Goal: Task Accomplishment & Management: Use online tool/utility

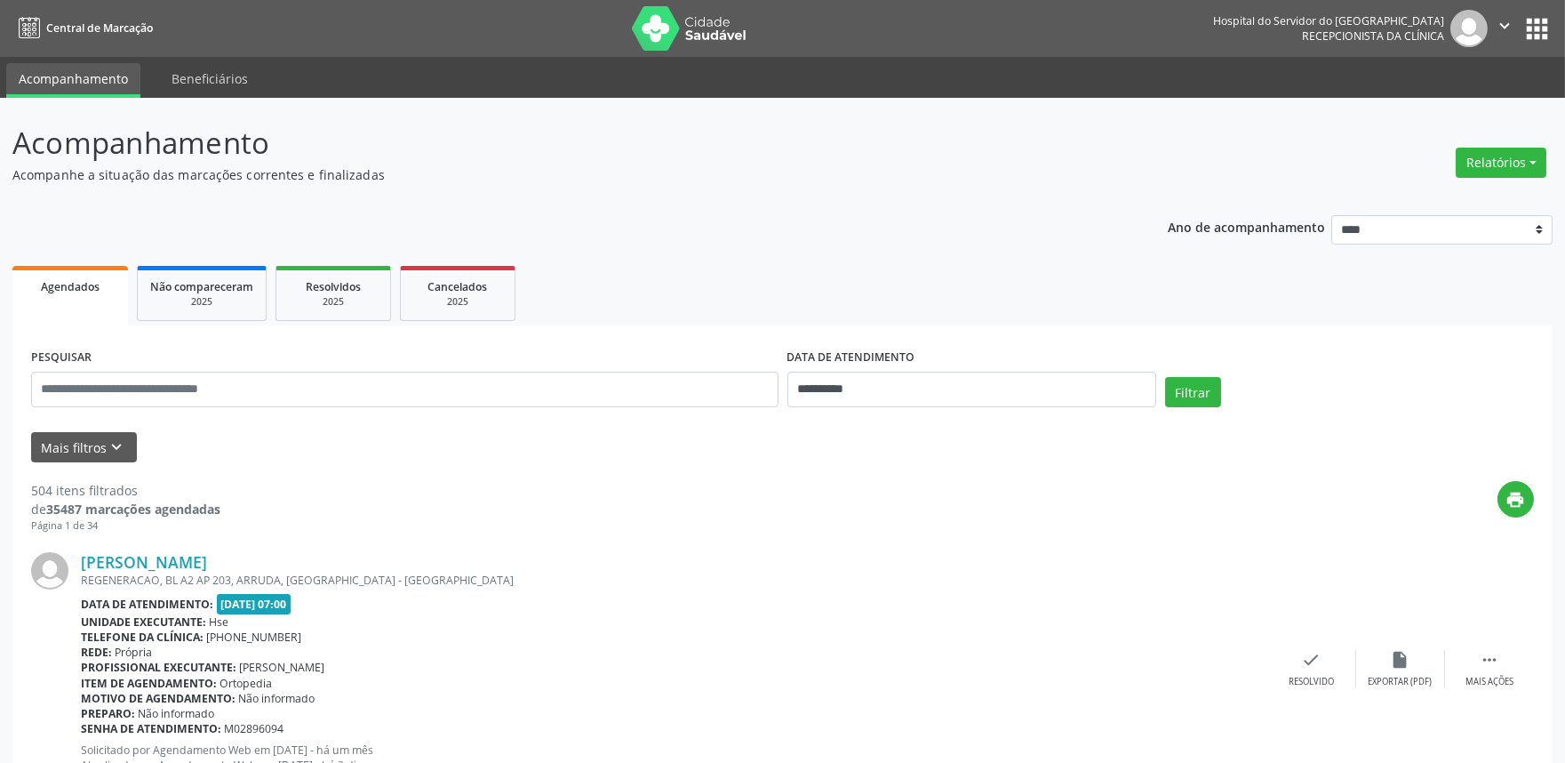
click at [1500, 180] on div "Relatórios Agendamentos Procedimentos realizados" at bounding box center [1501, 162] width 103 height 43
click at [1498, 165] on button "Relatórios" at bounding box center [1501, 163] width 91 height 30
click at [1493, 188] on link "Agendamentos" at bounding box center [1450, 200] width 191 height 25
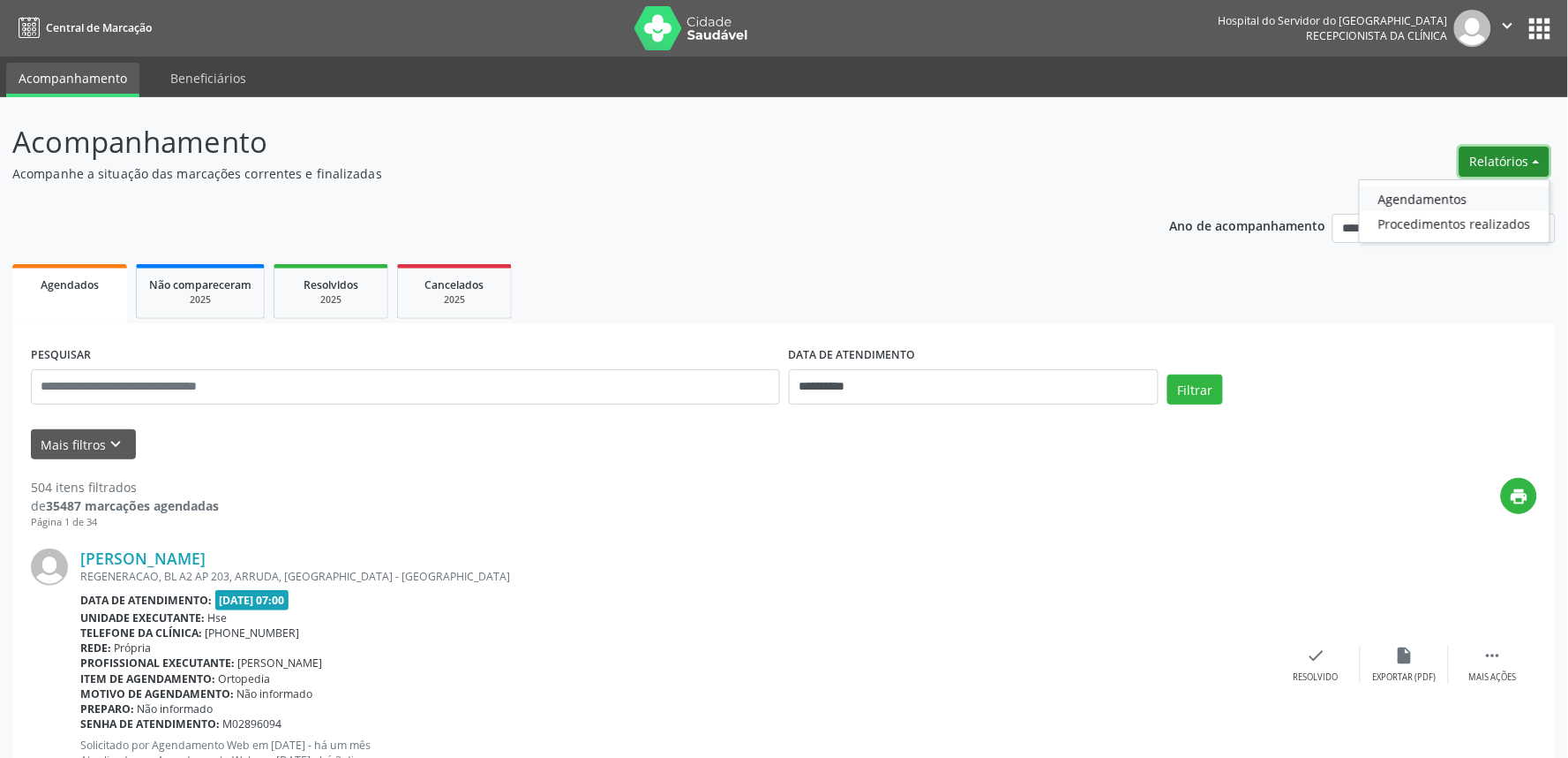
select select "*"
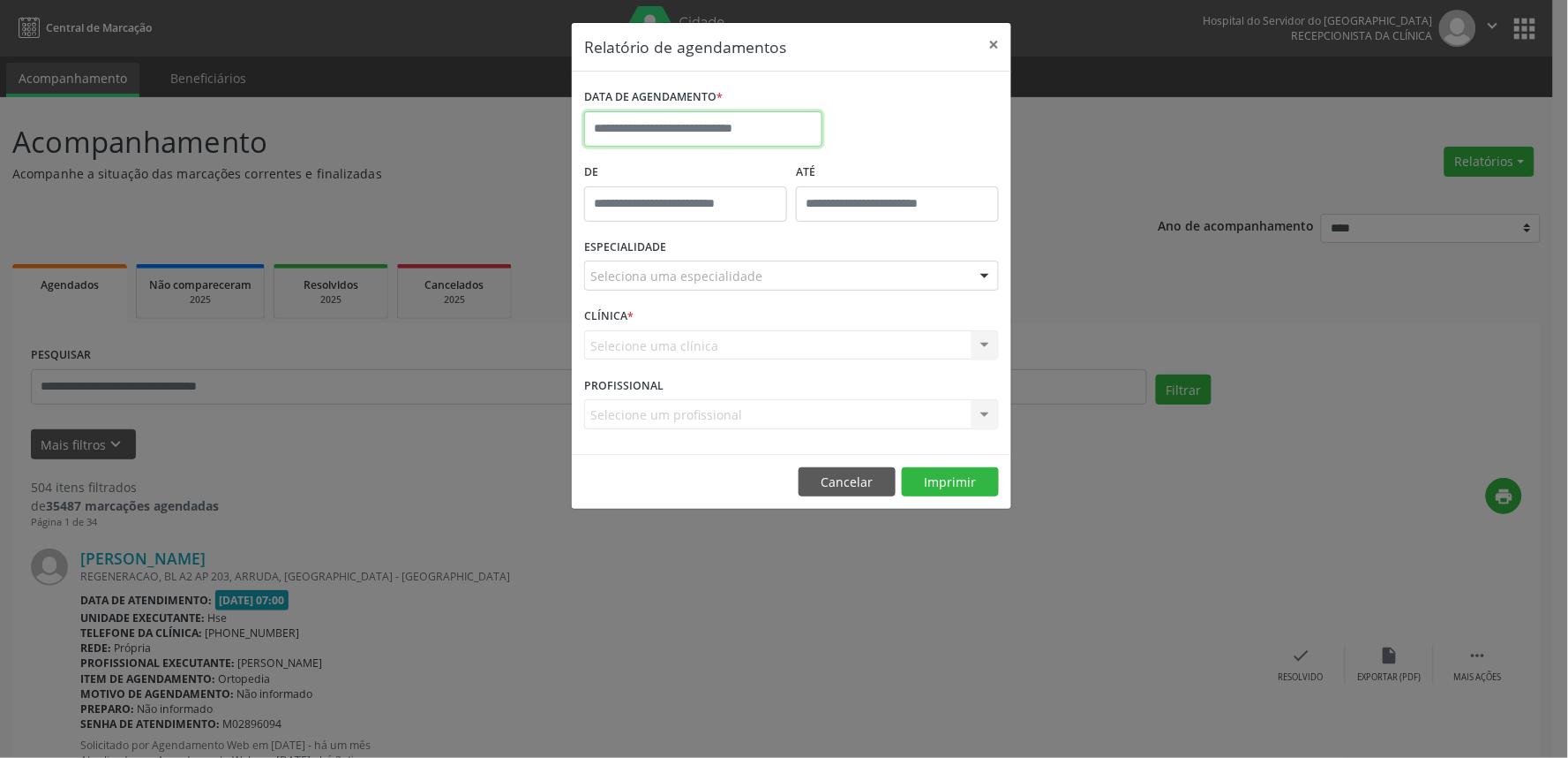
click at [743, 137] on input "text" at bounding box center [703, 129] width 238 height 36
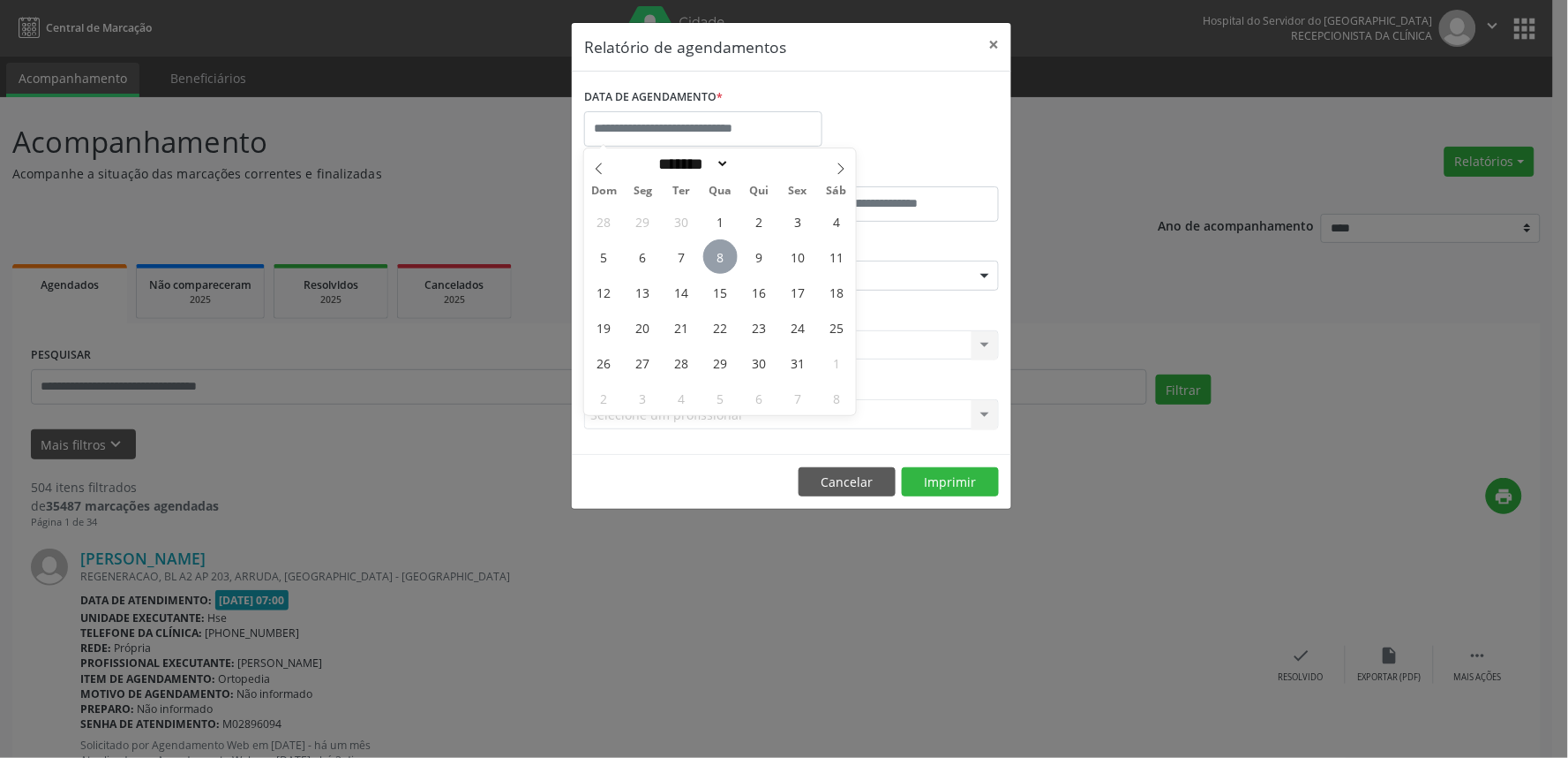
click at [729, 250] on span "8" at bounding box center [720, 256] width 35 height 35
type input "**********"
click at [727, 253] on span "8" at bounding box center [720, 256] width 35 height 35
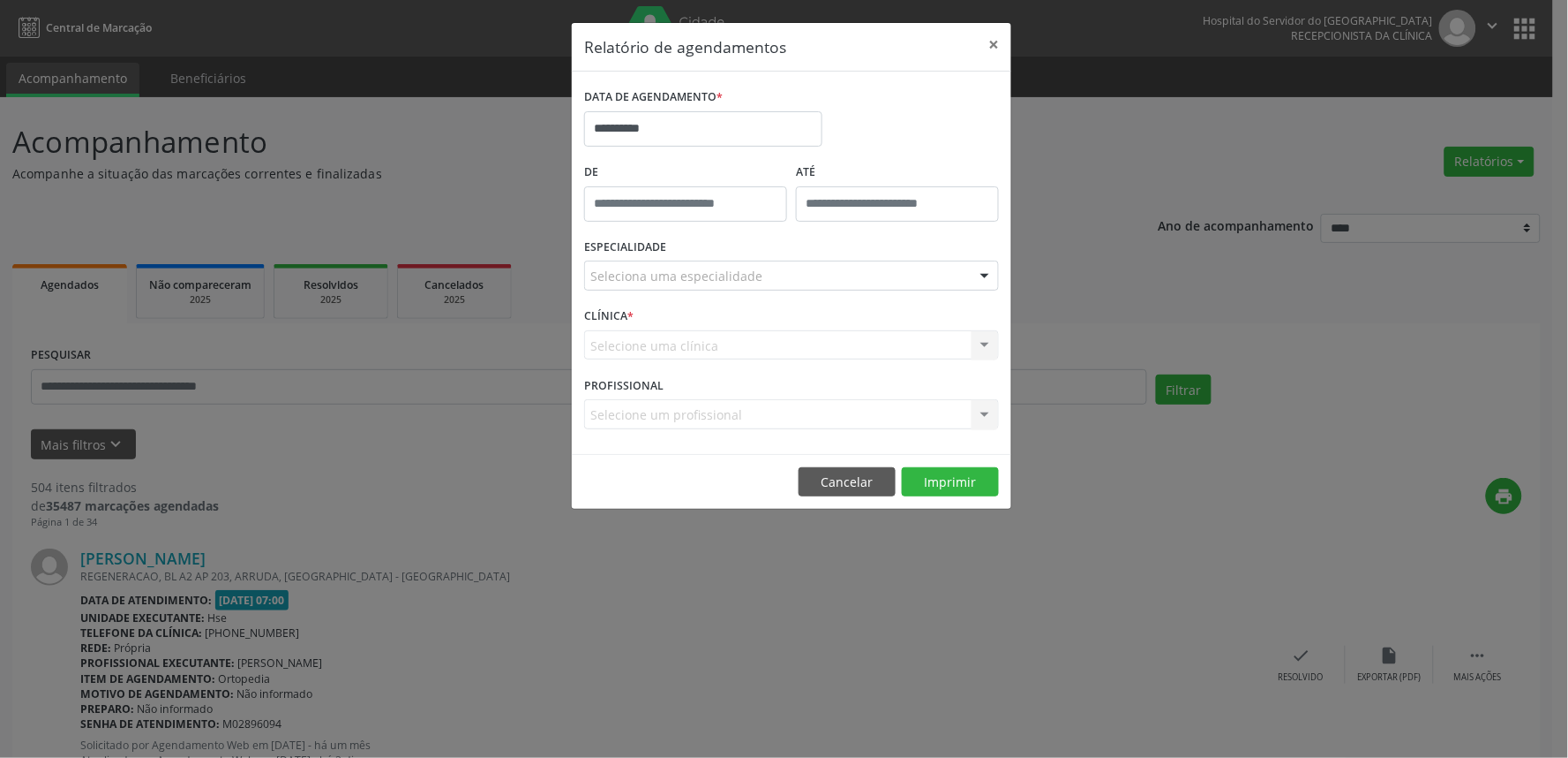
click at [726, 266] on div "Seleciona uma especialidade" at bounding box center [791, 275] width 415 height 30
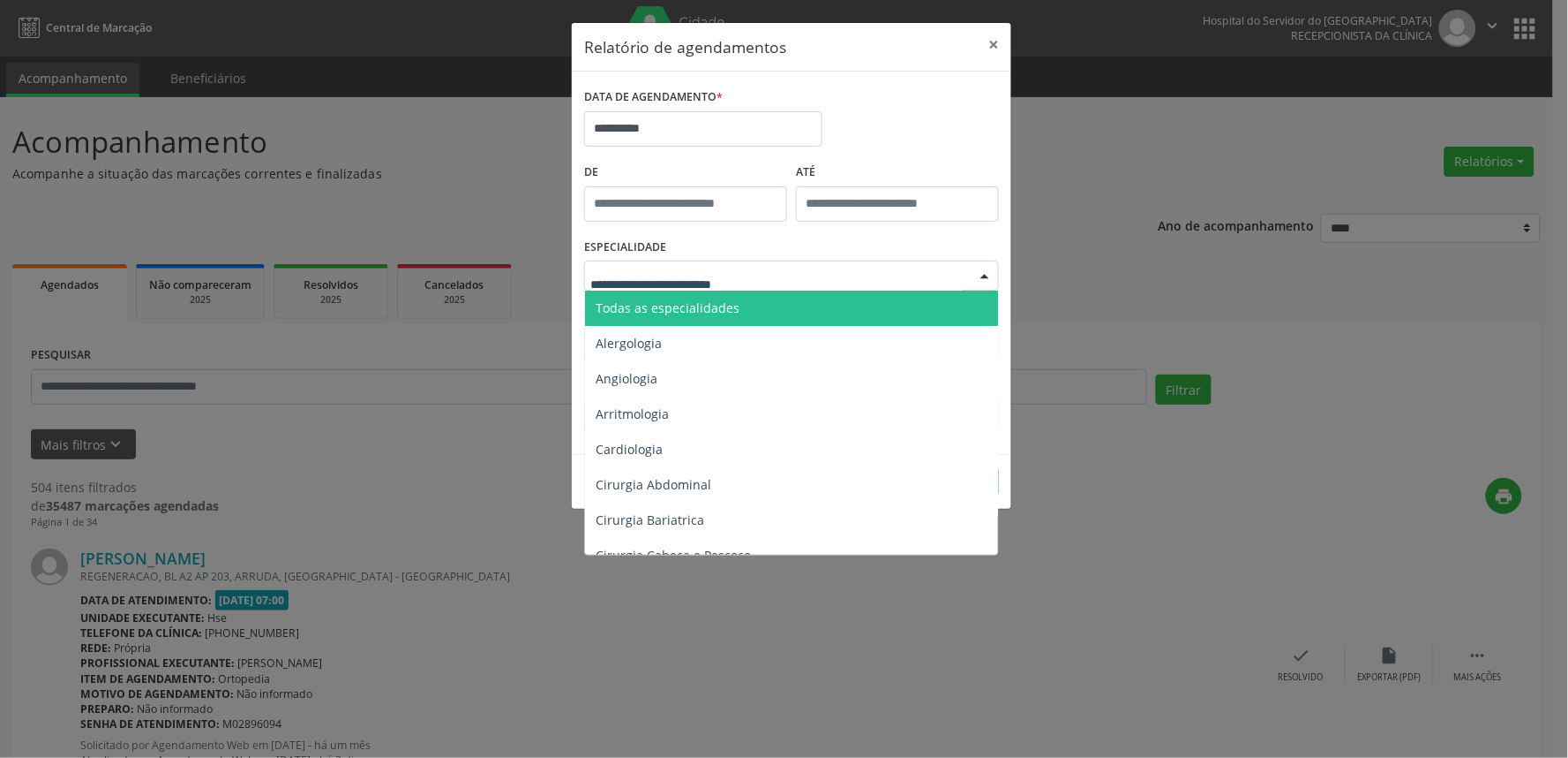
click at [719, 286] on input "text" at bounding box center [777, 284] width 372 height 36
click at [720, 295] on span "Todas as especialidades" at bounding box center [792, 308] width 416 height 36
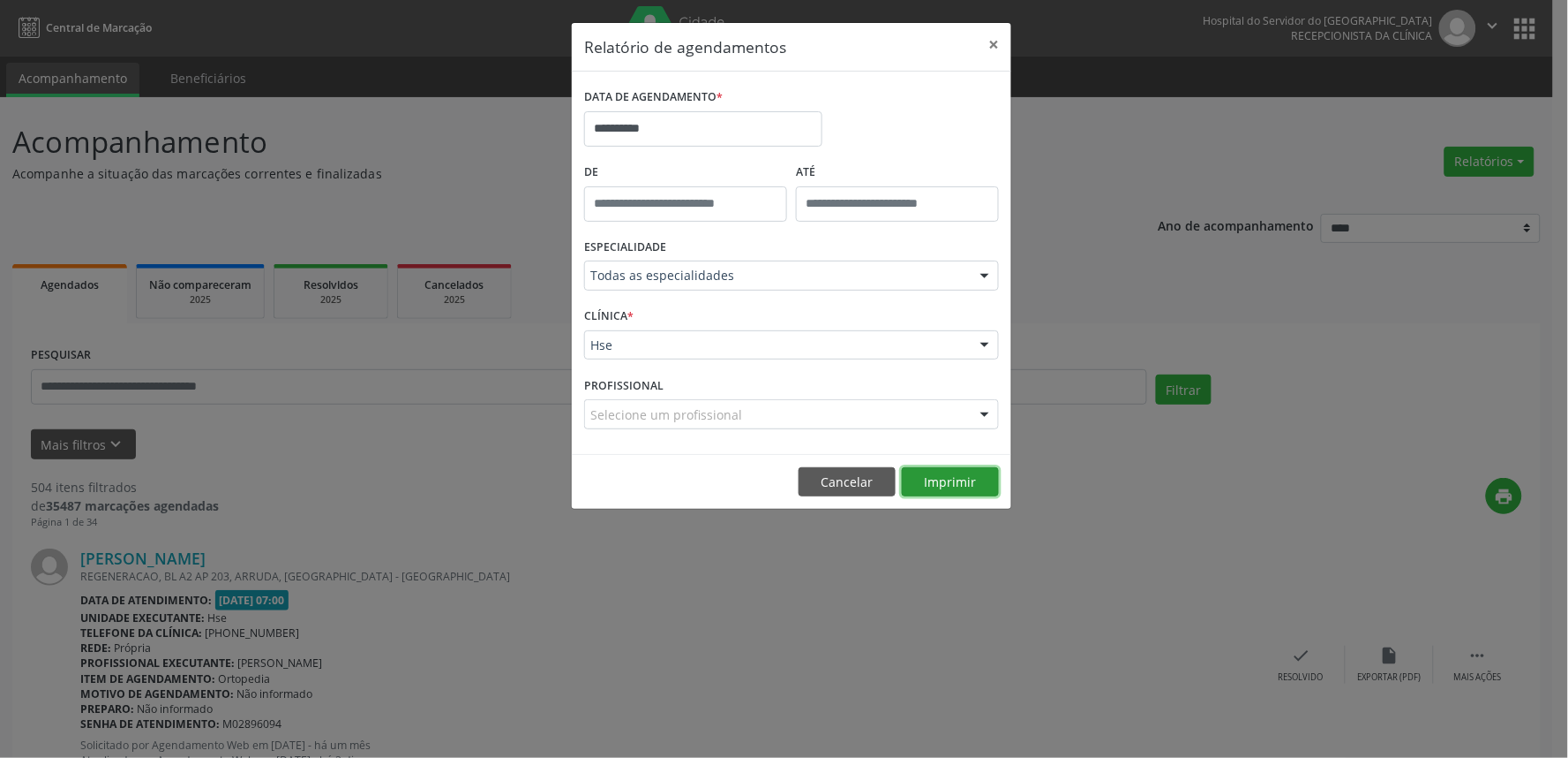
click at [927, 480] on button "Imprimir" at bounding box center [950, 482] width 97 height 30
